Goal: Complete application form

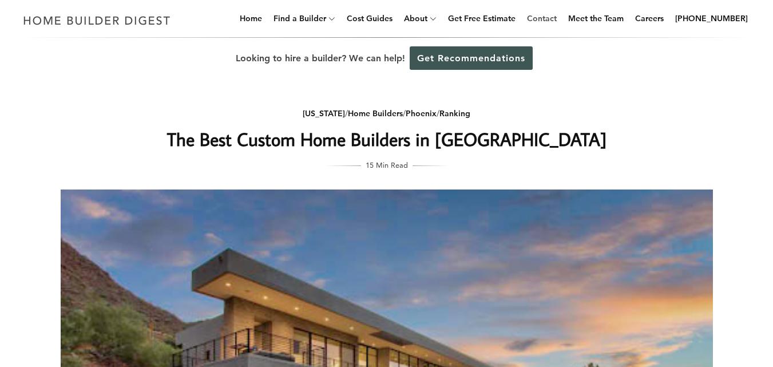
click at [555, 20] on link "Contact" at bounding box center [541, 18] width 39 height 37
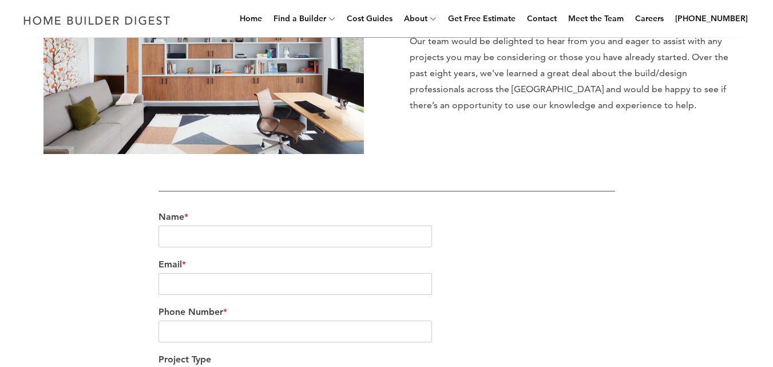
scroll to position [201, 0]
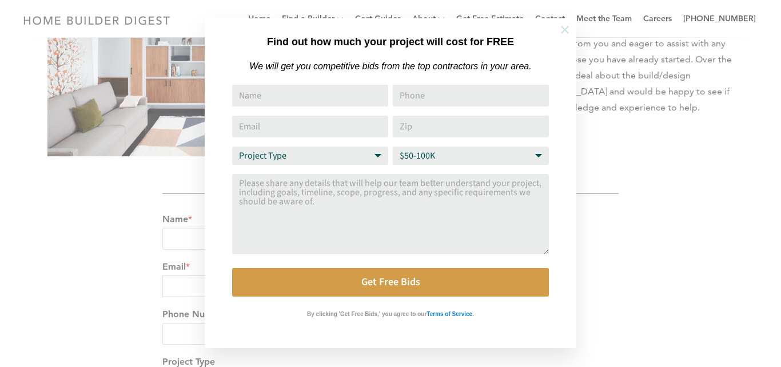
click at [562, 30] on icon at bounding box center [565, 29] width 13 height 13
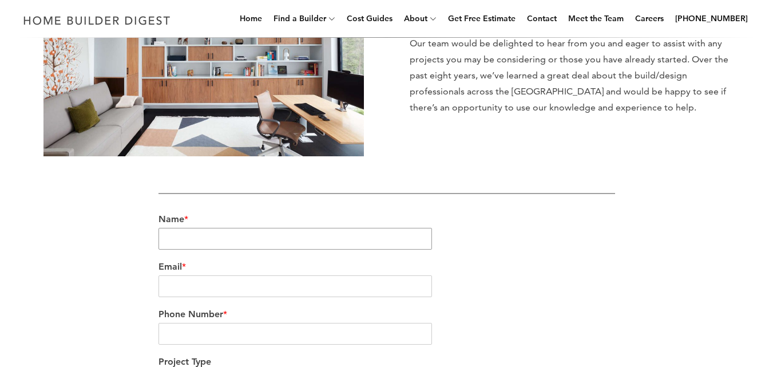
click at [251, 239] on input "Name *" at bounding box center [295, 239] width 274 height 22
type input "Charles Dawson"
click at [221, 278] on input "Email *" at bounding box center [295, 286] width 274 height 22
click at [219, 284] on input "Email *" at bounding box center [295, 286] width 274 height 22
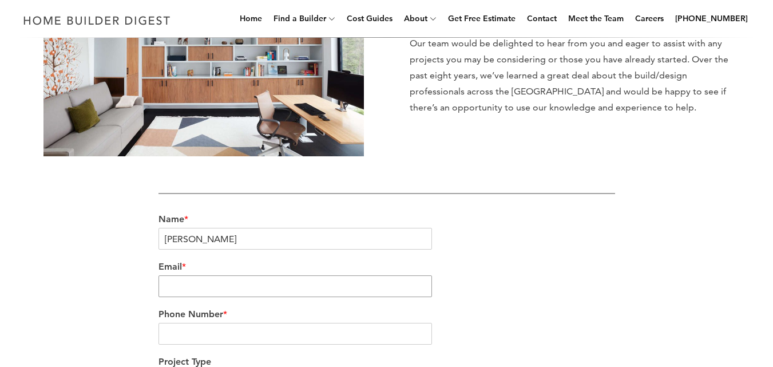
click at [218, 284] on input "Email *" at bounding box center [295, 286] width 274 height 22
click at [25, 265] on div "We’re love to hear from you Our team would be delighted to hear from you and ea…" at bounding box center [386, 263] width 773 height 722
click at [213, 270] on label "Email *" at bounding box center [386, 267] width 456 height 12
click at [213, 275] on input "Email *" at bounding box center [295, 286] width 274 height 22
click at [213, 279] on input "Email *" at bounding box center [295, 286] width 274 height 22
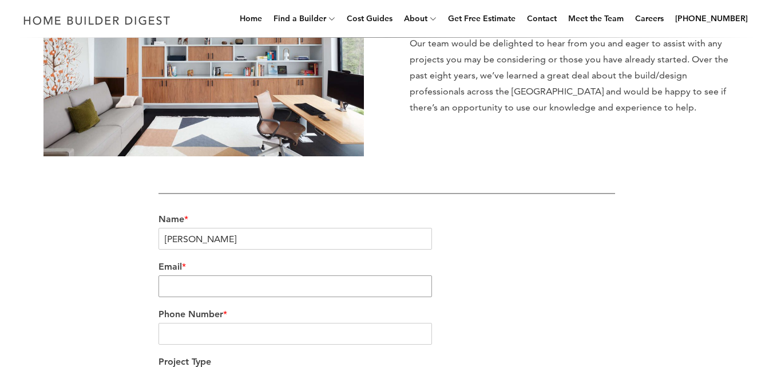
click at [213, 279] on input "Email *" at bounding box center [295, 286] width 274 height 22
paste input "tcarter@paape-dawson.org"
click at [213, 279] on input "tcarter@paape-dawson.org" at bounding box center [295, 286] width 274 height 22
click at [166, 286] on input "tcarter@paape-dawson.org" at bounding box center [295, 286] width 274 height 22
type input "tcarter@paape-dawson.org"
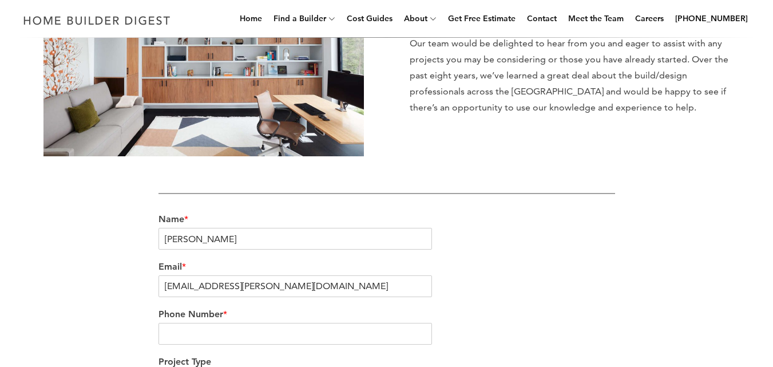
click at [117, 307] on div "We’re love to hear from you Our team would be delighted to hear from you and ea…" at bounding box center [387, 263] width 652 height 686
click at [176, 328] on input "Phone Number *" at bounding box center [295, 334] width 274 height 22
type input "2122653456"
click at [103, 270] on div "We’re love to hear from you Our team would be delighted to hear from you and ea…" at bounding box center [387, 263] width 652 height 686
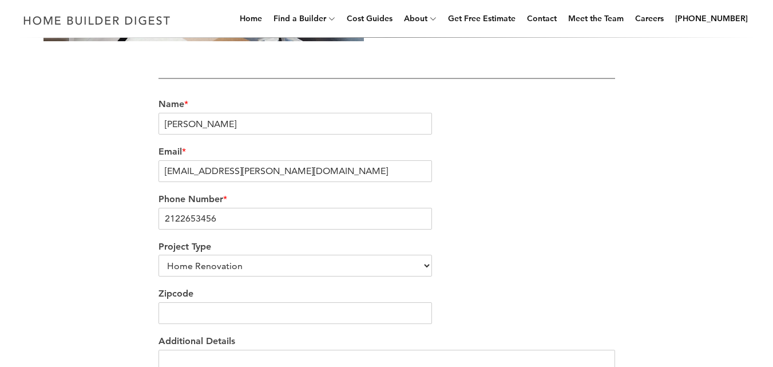
scroll to position [340, 0]
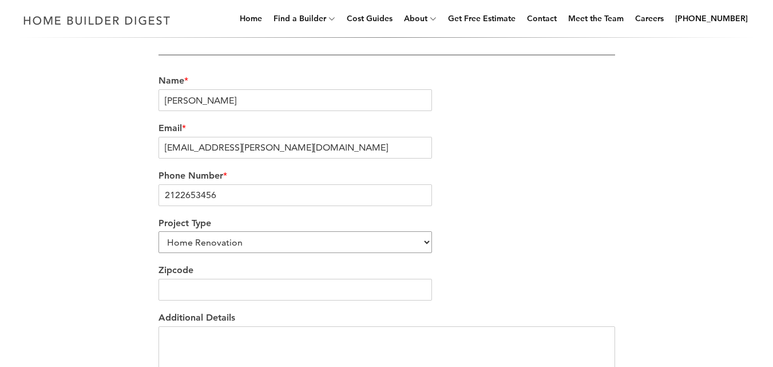
click at [332, 242] on select "Home Renovation Custom Home Builder Commercial Renovation Other" at bounding box center [295, 242] width 274 height 22
click at [158, 231] on select "Home Renovation Custom Home Builder Commercial Renovation Other" at bounding box center [295, 242] width 274 height 22
click at [264, 285] on input "Zipcode" at bounding box center [295, 290] width 274 height 22
type input "85005"
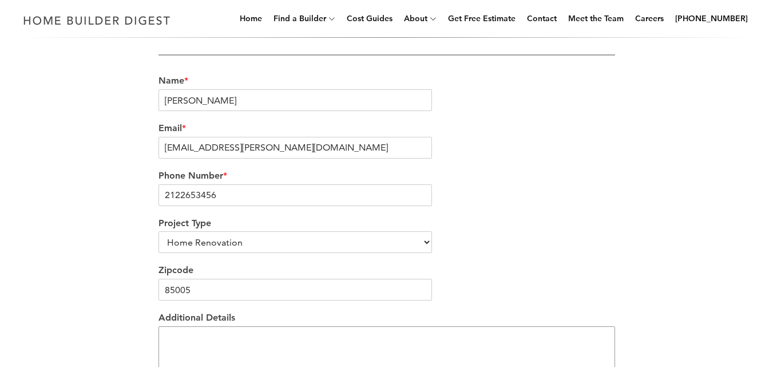
click at [193, 335] on textarea "Additional Details" at bounding box center [386, 360] width 456 height 69
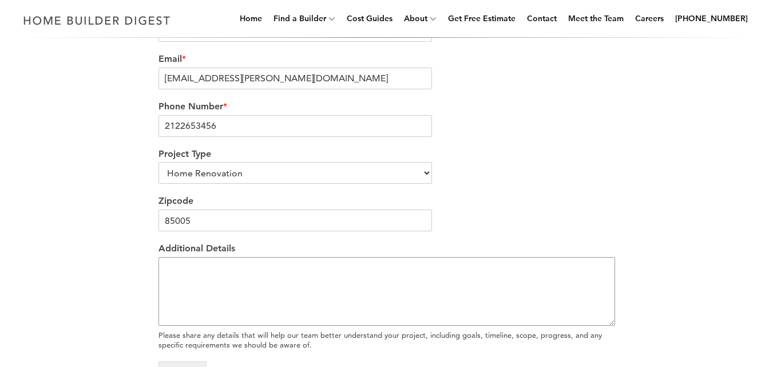
scroll to position [446, 0]
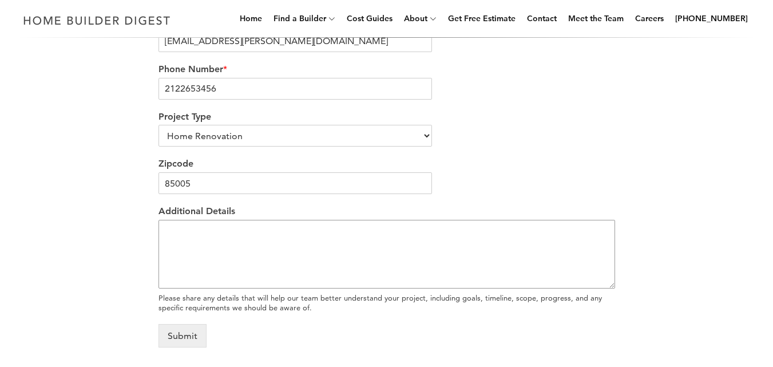
click at [400, 265] on textarea "Additional Details" at bounding box center [386, 254] width 456 height 69
click at [14, 91] on div "We’re love to hear from you Our team would be delighted to hear from you and ea…" at bounding box center [386, 18] width 773 height 722
click at [193, 246] on textarea "Additional Details" at bounding box center [386, 254] width 456 height 69
paste textarea "Hello, I hope this message finds you well. We’ve recently purchased a property …"
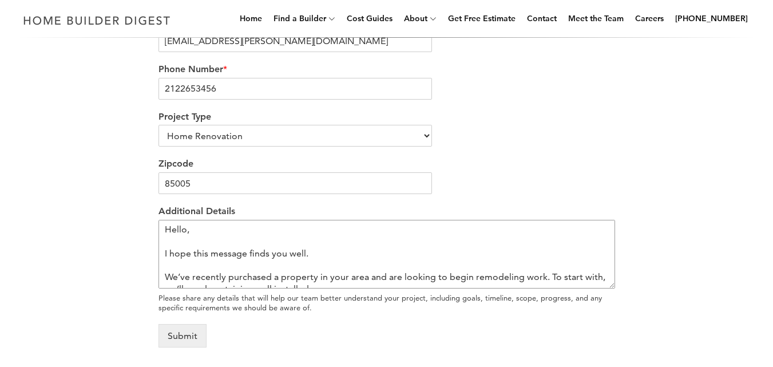
scroll to position [114, 0]
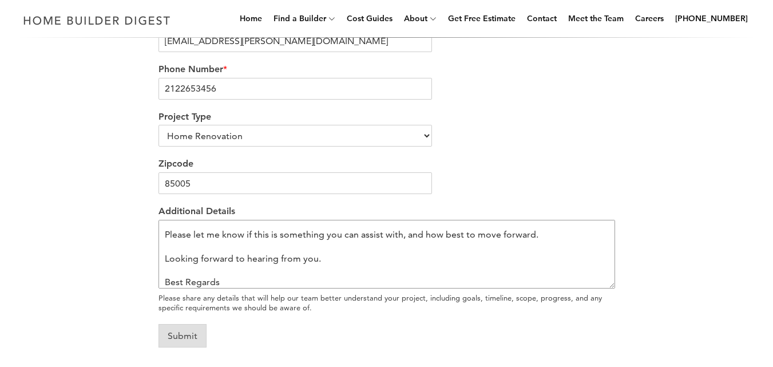
type textarea "Hello, I hope this message finds you well. We’ve recently purchased a property …"
click at [190, 332] on button "Submit" at bounding box center [182, 335] width 48 height 23
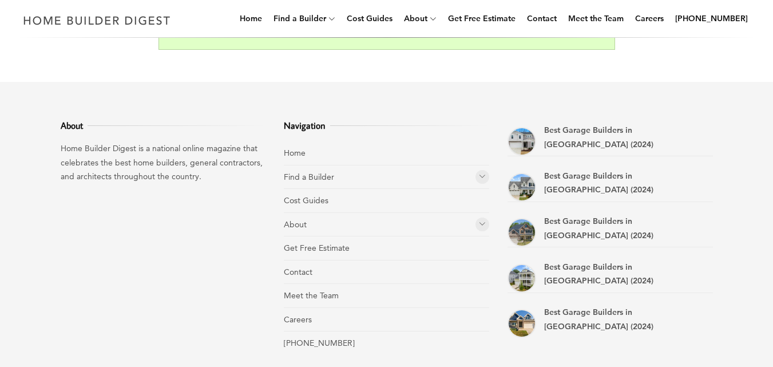
scroll to position [352, 0]
